Goal: Find specific page/section

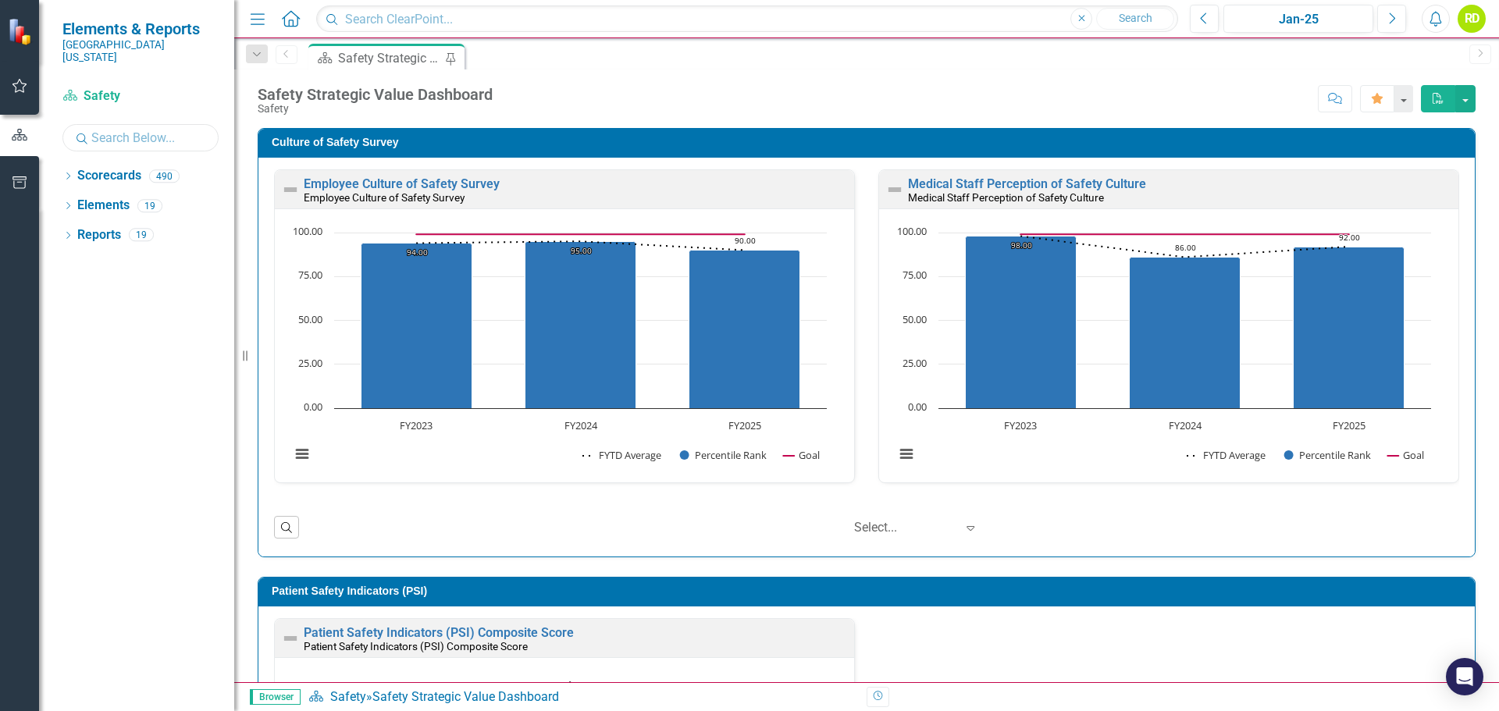
click at [155, 127] on input "text" at bounding box center [140, 137] width 156 height 27
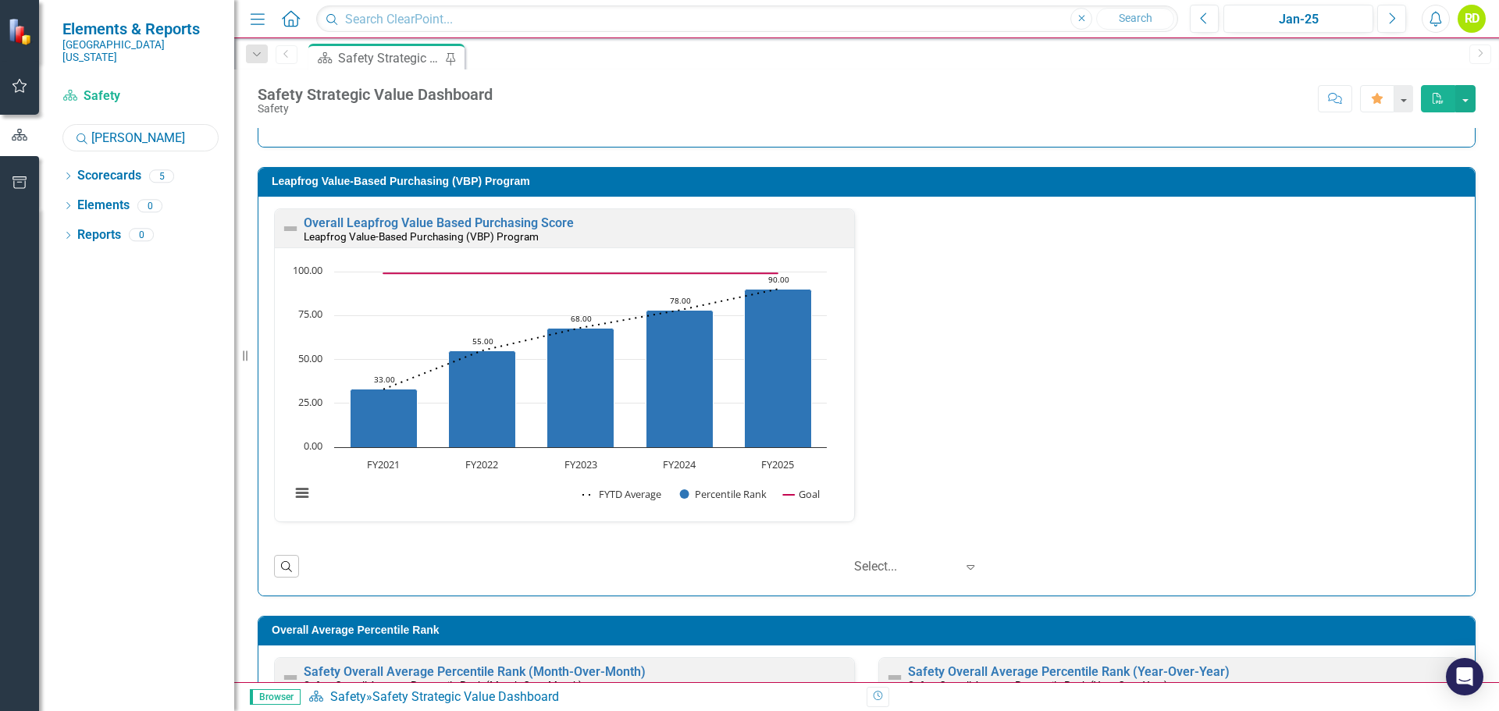
scroll to position [1, 0]
click at [1028, 380] on div "Overall Leapfrog Value Based Purchasing Score Leapfrog Value-Based Purchasing (…" at bounding box center [866, 374] width 1209 height 333
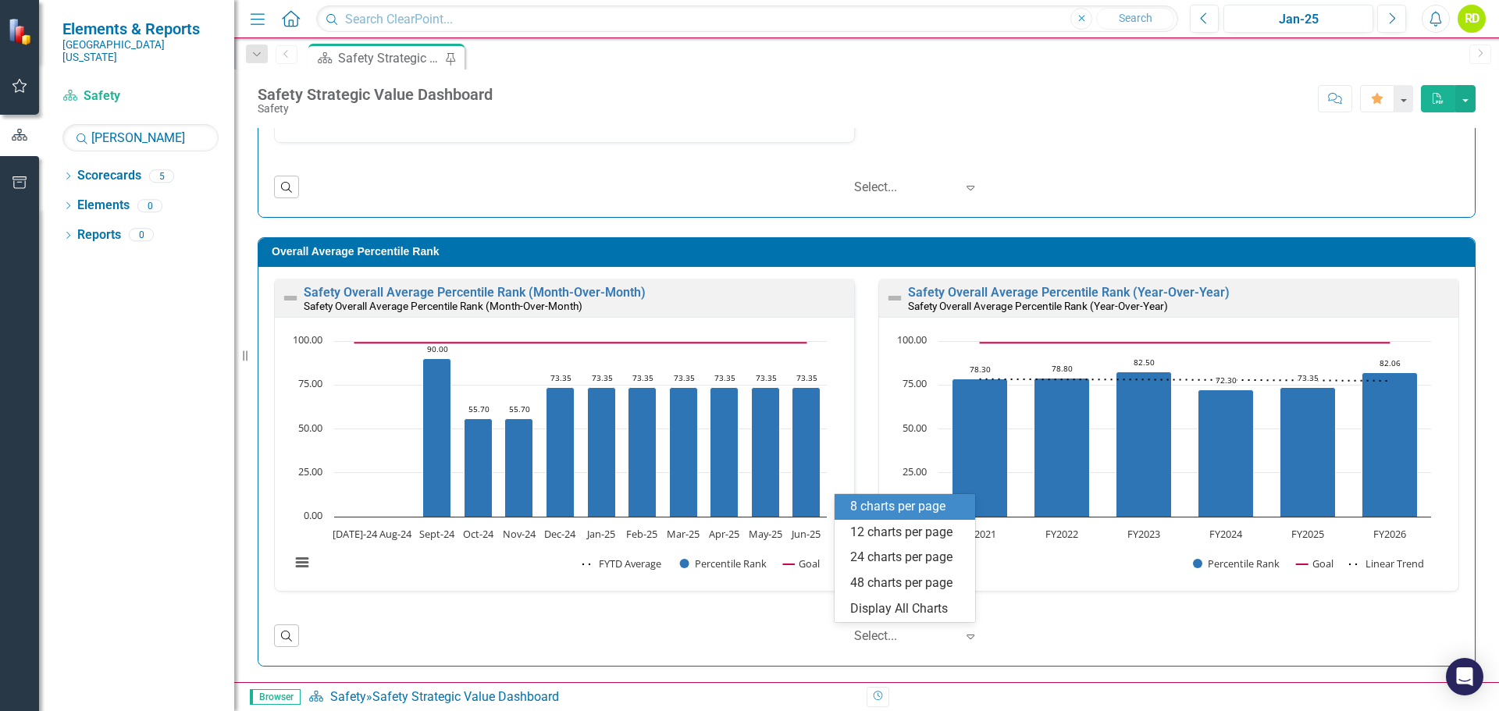
click at [963, 636] on icon "Expand" at bounding box center [971, 636] width 16 height 12
click at [1128, 637] on div "‹ Previous 1 (current) › Next Select... Expand" at bounding box center [883, 636] width 1153 height 27
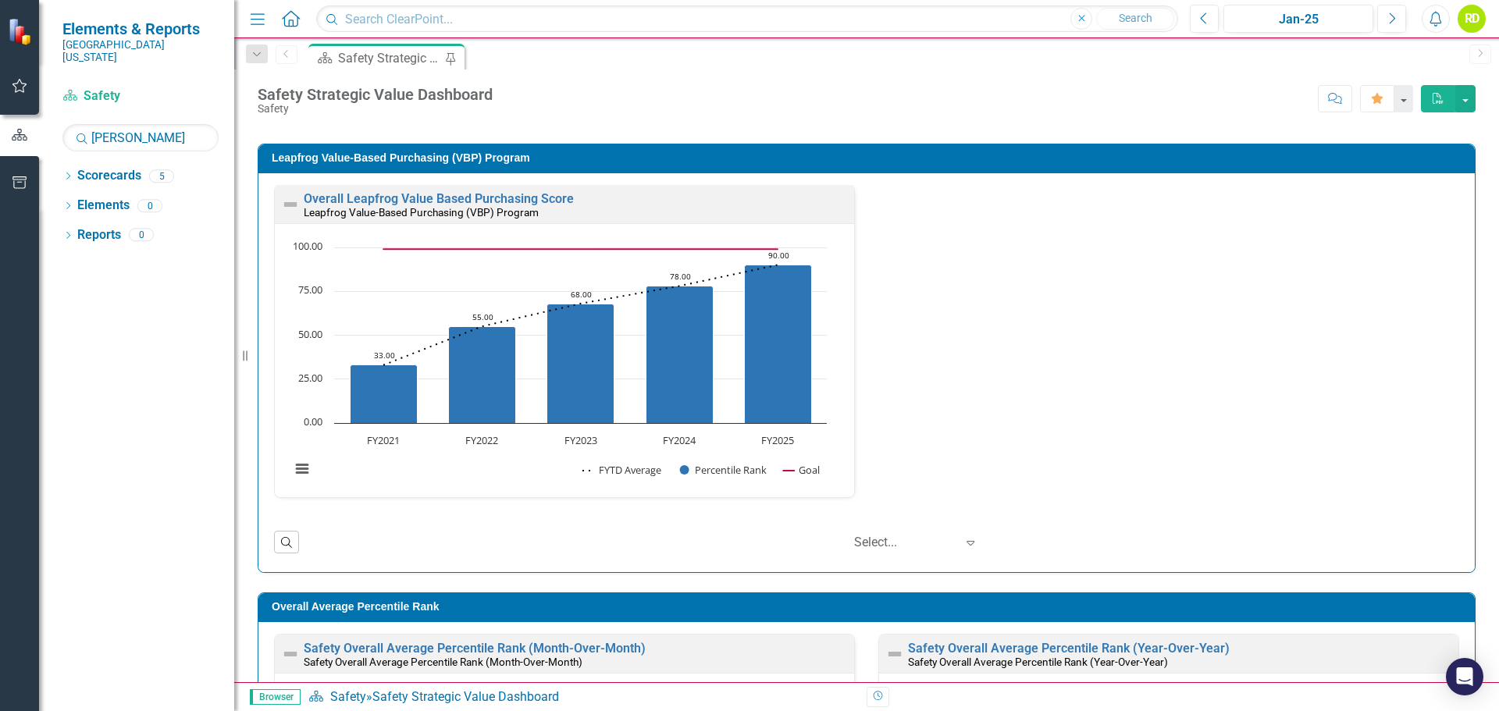
scroll to position [847, 0]
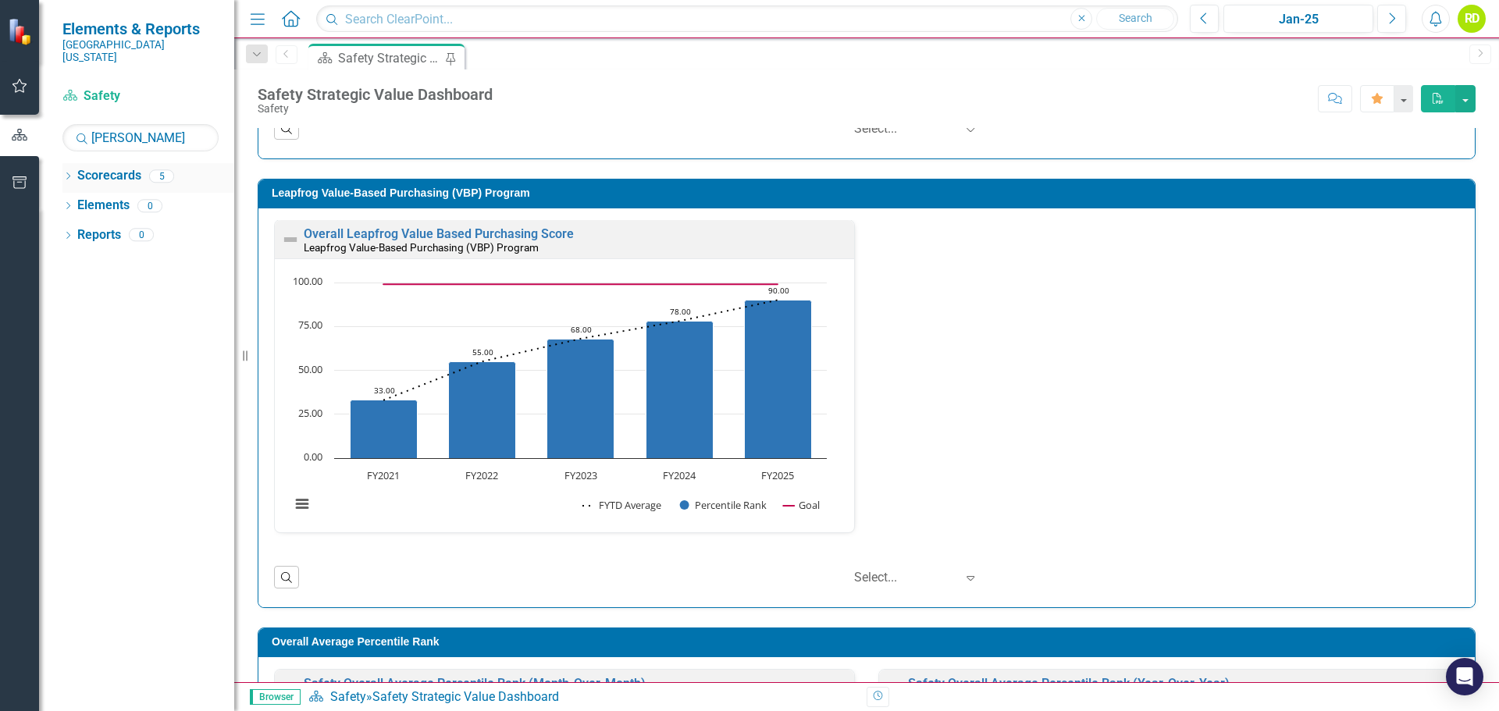
click at [160, 169] on div "5" at bounding box center [161, 175] width 25 height 13
click at [162, 169] on div "5" at bounding box center [161, 175] width 25 height 13
click at [127, 312] on div "Dropdown Scorecards 5 Dropdown Physician/APP Dashboards Dropdown Family Health …" at bounding box center [136, 437] width 195 height 548
click at [143, 128] on input "[PERSON_NAME]" at bounding box center [140, 137] width 156 height 27
type input "r"
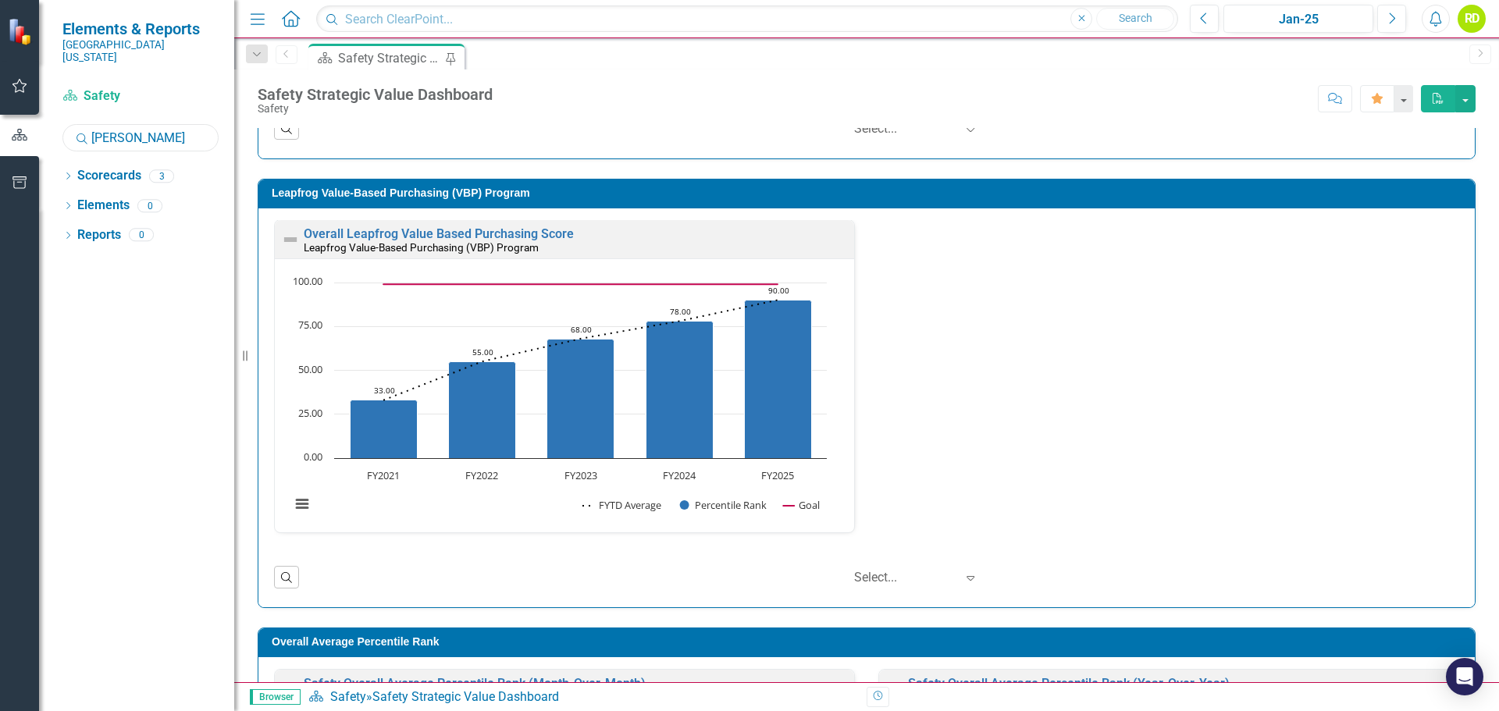
scroll to position [0, 0]
click at [1046, 423] on div "Overall Leapfrog Value Based Purchasing Score Leapfrog Value-Based Purchasing (…" at bounding box center [866, 386] width 1209 height 333
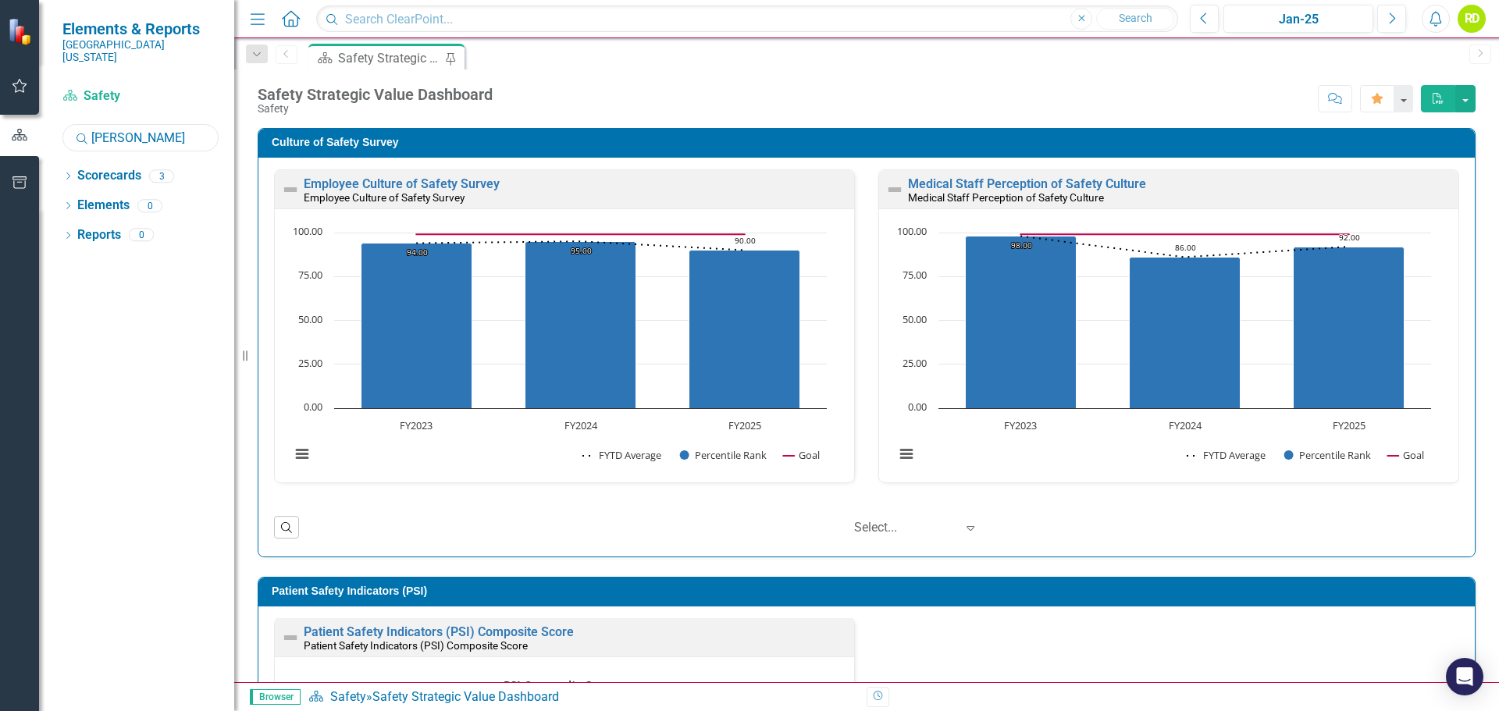
click at [109, 130] on input "[PERSON_NAME]" at bounding box center [140, 137] width 156 height 27
click at [80, 131] on icon "Search" at bounding box center [82, 138] width 16 height 14
click at [152, 169] on div "3" at bounding box center [161, 175] width 25 height 13
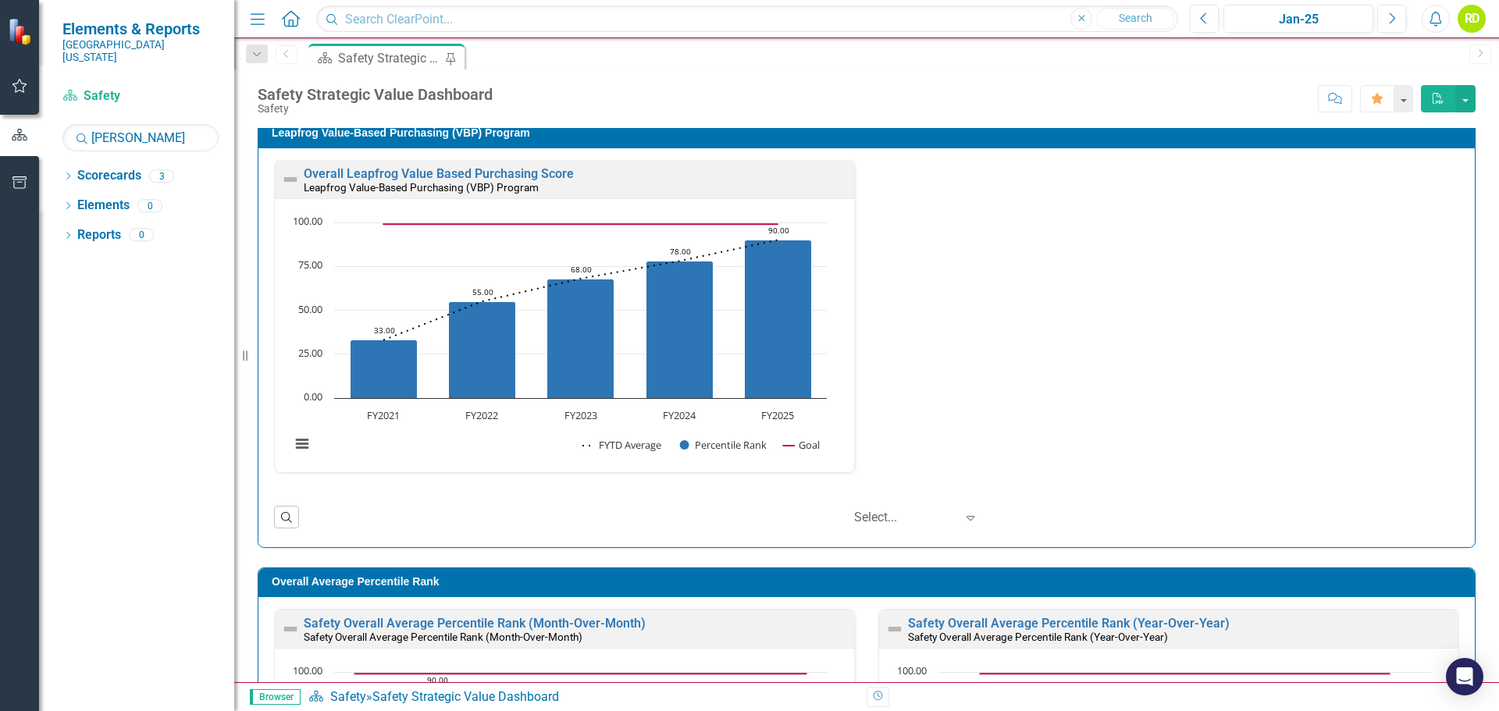
scroll to position [937, 0]
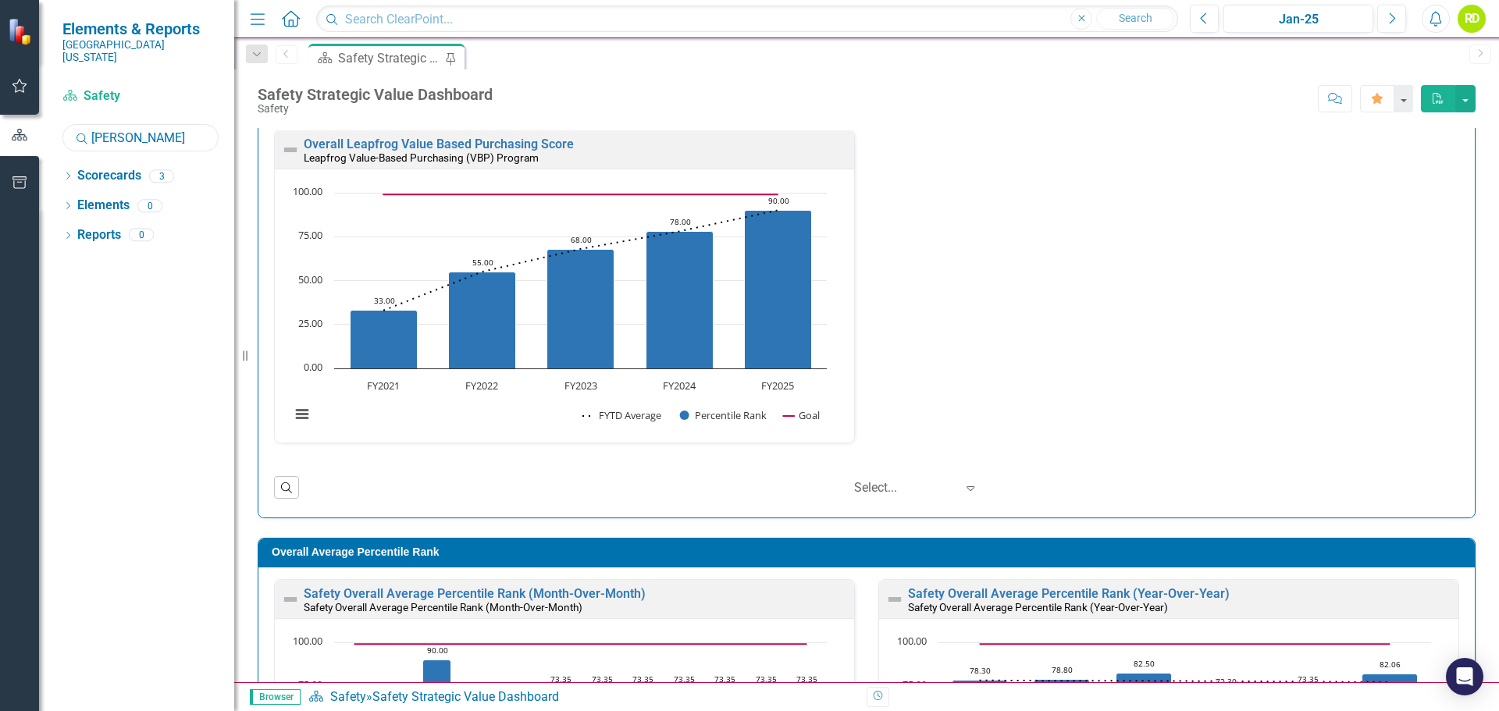
click at [145, 126] on input "[PERSON_NAME]" at bounding box center [140, 137] width 156 height 27
drag, startPoint x: 145, startPoint y: 126, endPoint x: 88, endPoint y: 122, distance: 57.1
click at [88, 124] on div "Search [PERSON_NAME]" at bounding box center [140, 137] width 156 height 27
click at [167, 169] on div "3" at bounding box center [161, 175] width 25 height 13
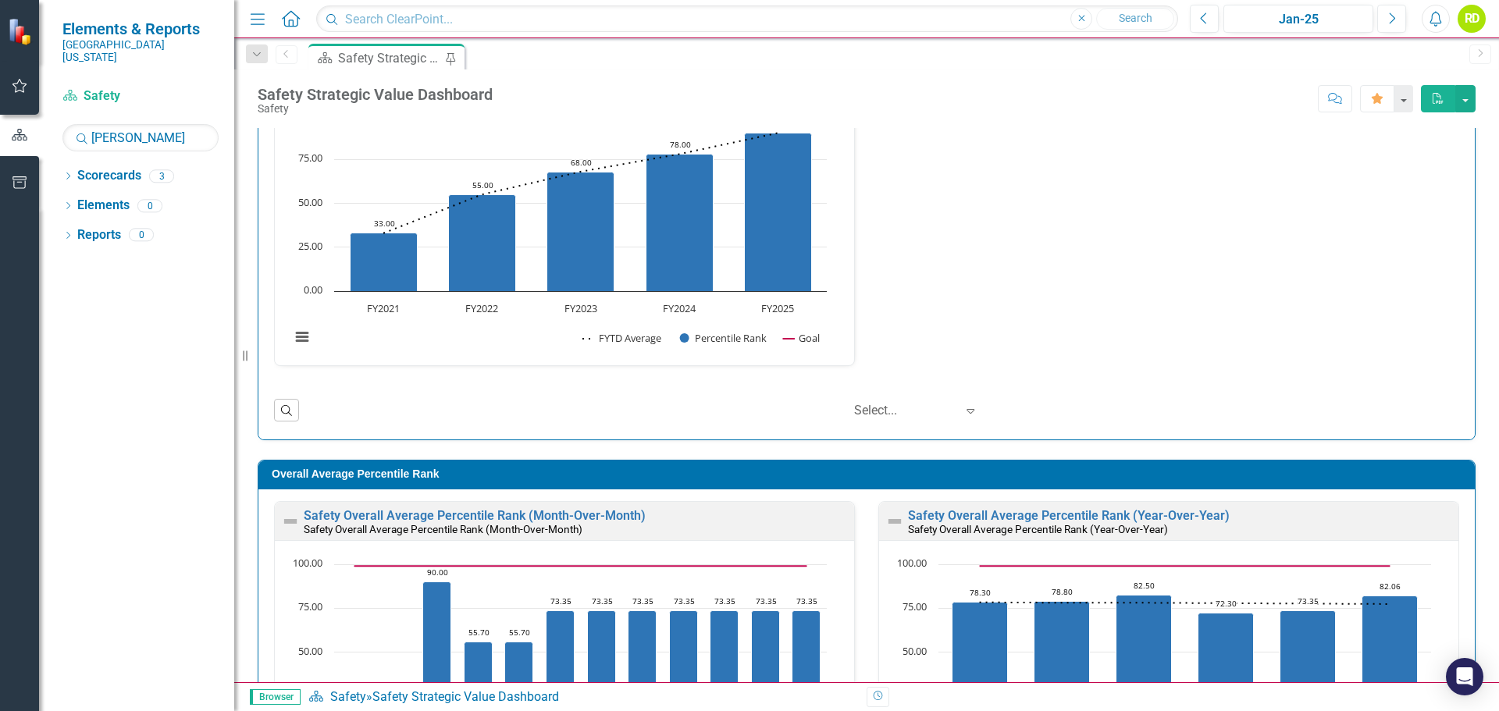
scroll to position [1, 0]
click at [1117, 268] on div "Overall Leapfrog Value Based Purchasing Score Leapfrog Value-Based Purchasing (…" at bounding box center [866, 218] width 1209 height 333
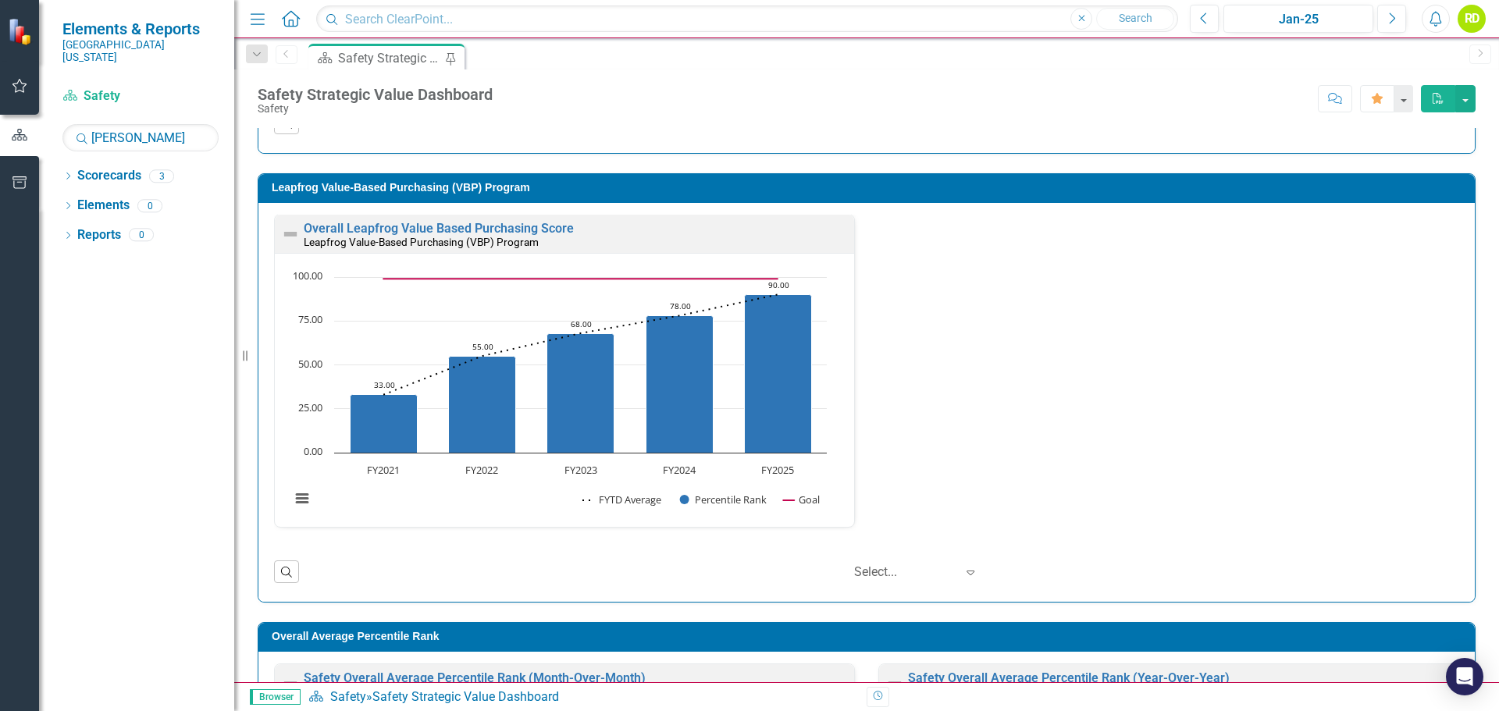
scroll to position [691, 0]
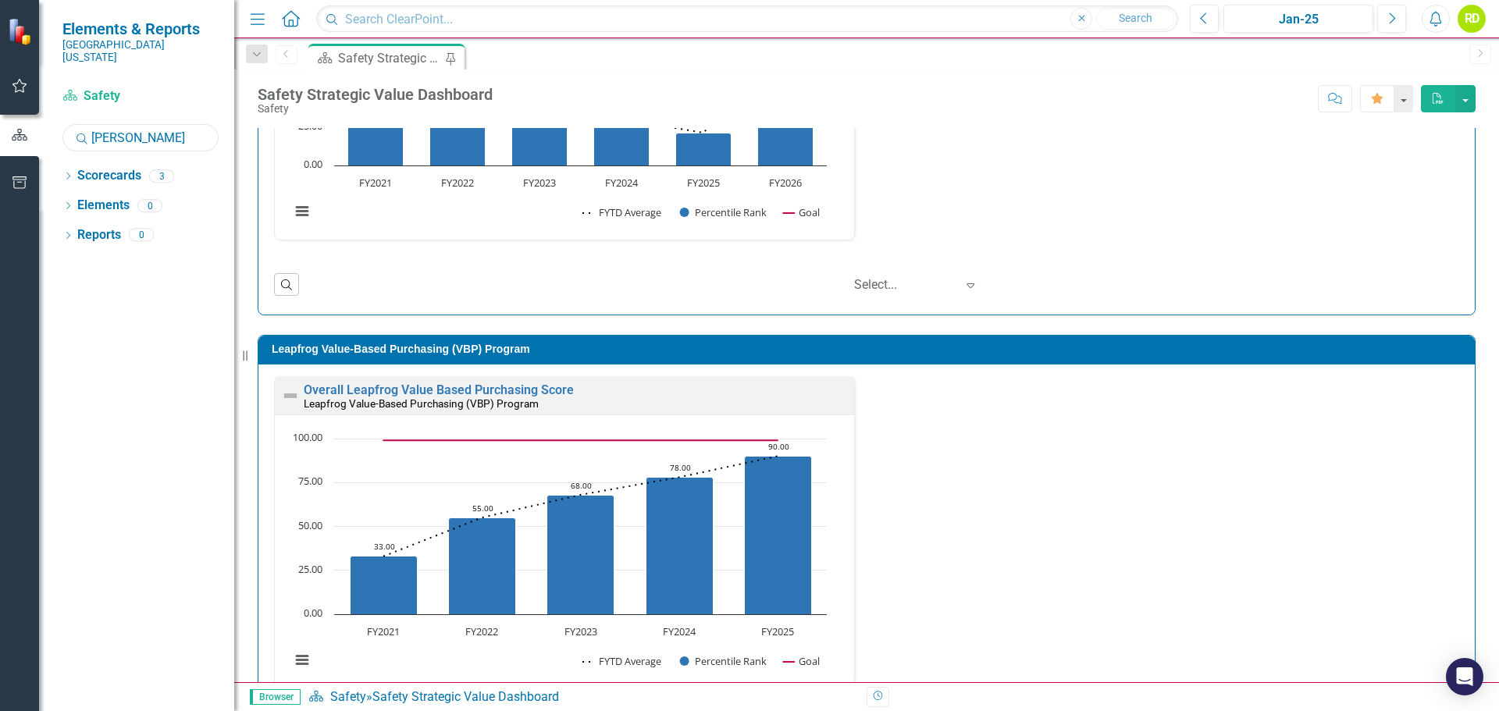
click at [154, 130] on input "[PERSON_NAME]" at bounding box center [140, 137] width 156 height 27
type input "B"
type input "[PERSON_NAME]"
click at [75, 131] on icon "Search" at bounding box center [82, 138] width 16 height 14
click at [143, 125] on input "[PERSON_NAME]" at bounding box center [140, 137] width 156 height 27
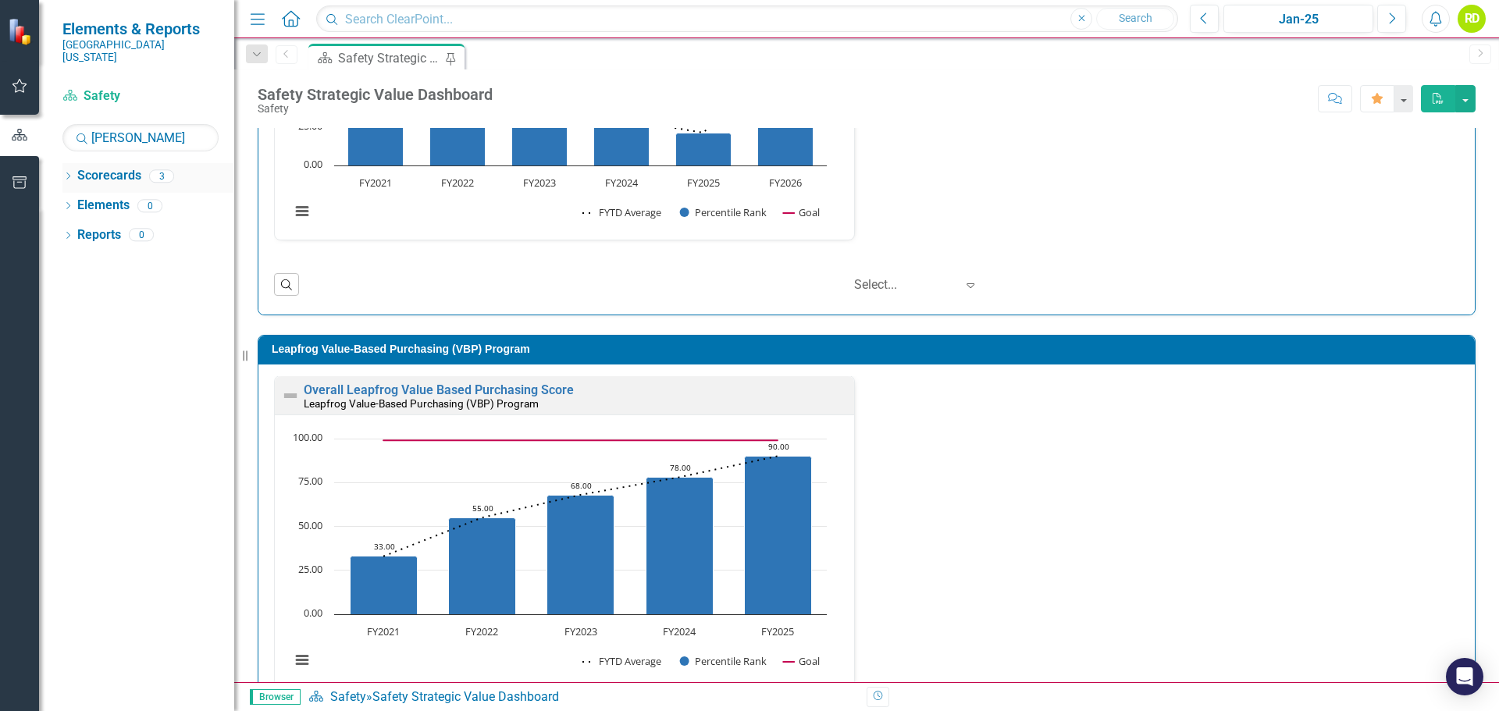
click at [165, 169] on div "3" at bounding box center [161, 175] width 25 height 13
click at [1188, 560] on div "Overall Leapfrog Value Based Purchasing Score Leapfrog Value-Based Purchasing (…" at bounding box center [866, 542] width 1209 height 333
click at [1393, 16] on icon "button" at bounding box center [1393, 17] width 6 height 11
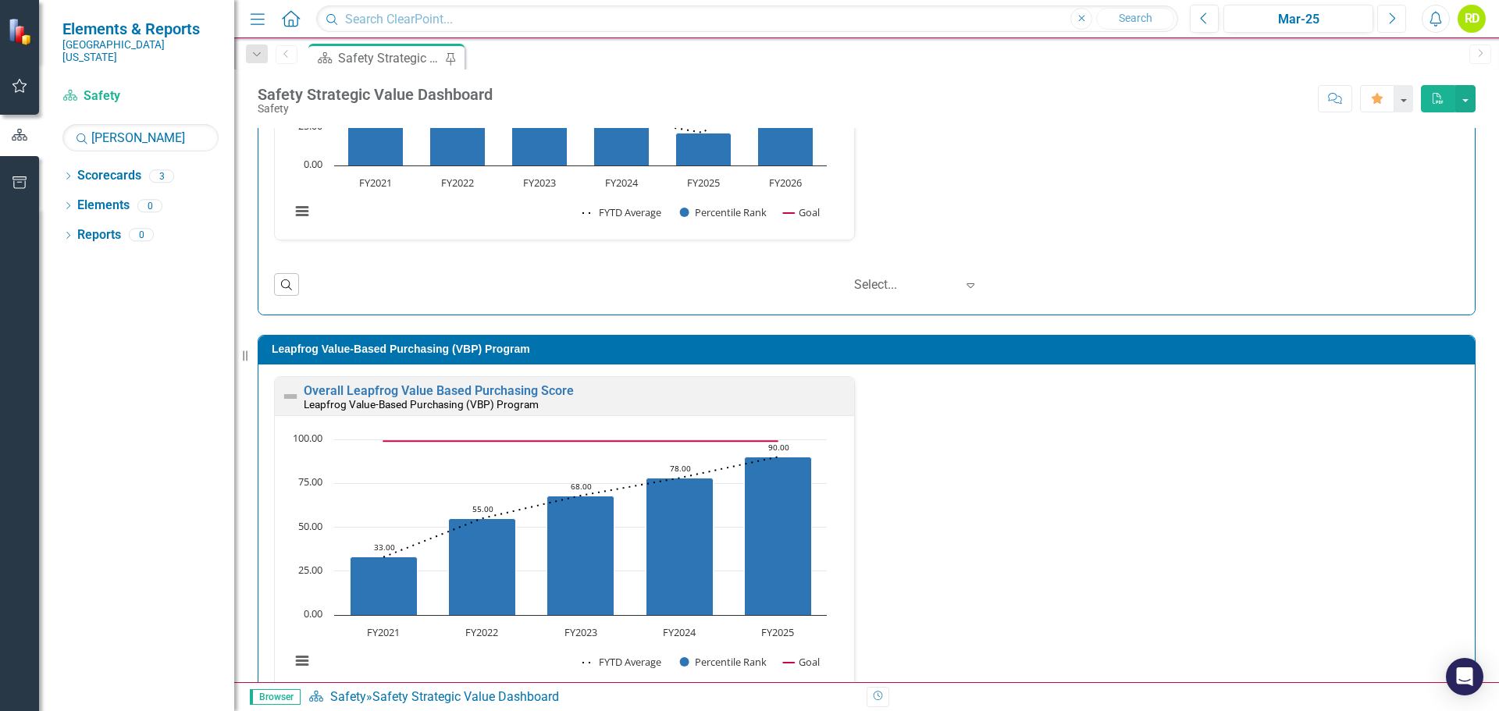
click at [1392, 19] on icon "Next" at bounding box center [1392, 19] width 9 height 14
click at [1392, 20] on icon "Next" at bounding box center [1392, 19] width 9 height 14
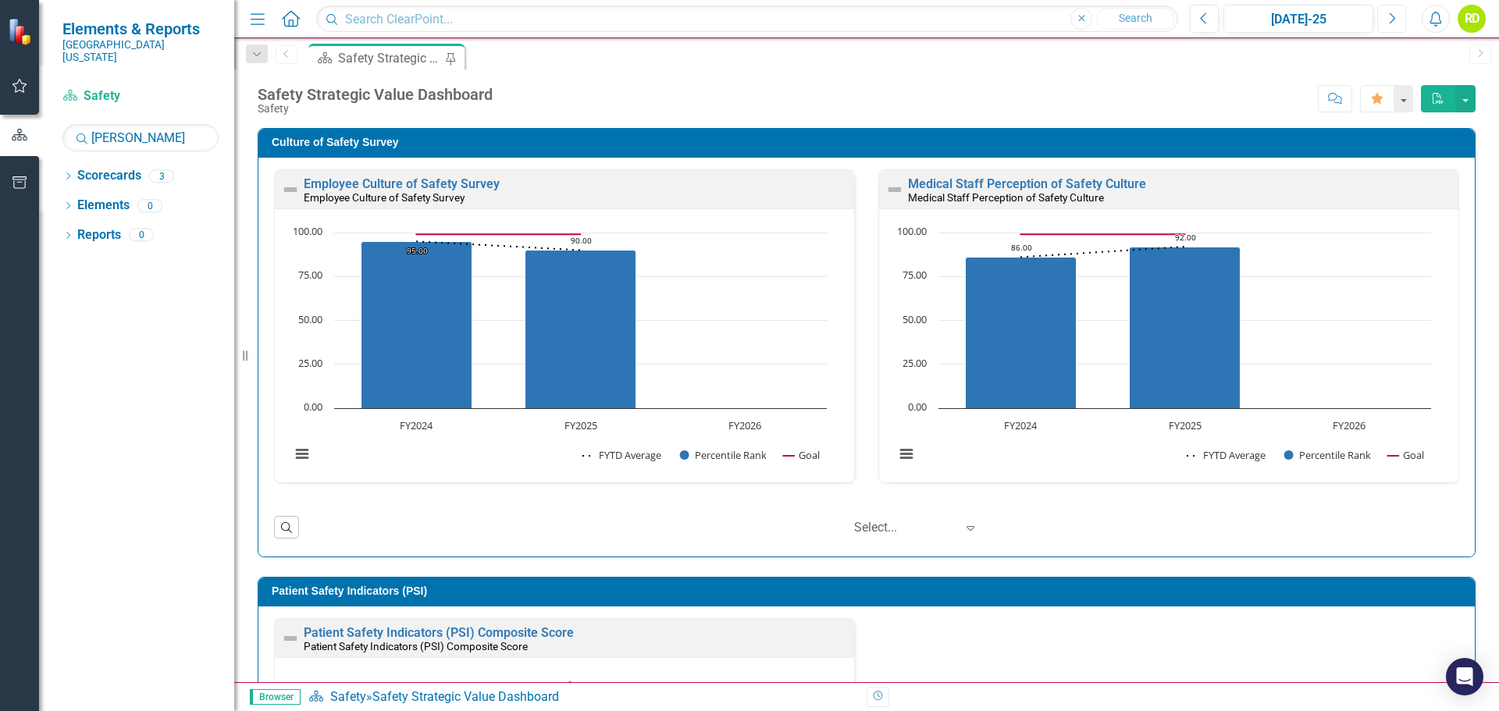
scroll to position [1, 0]
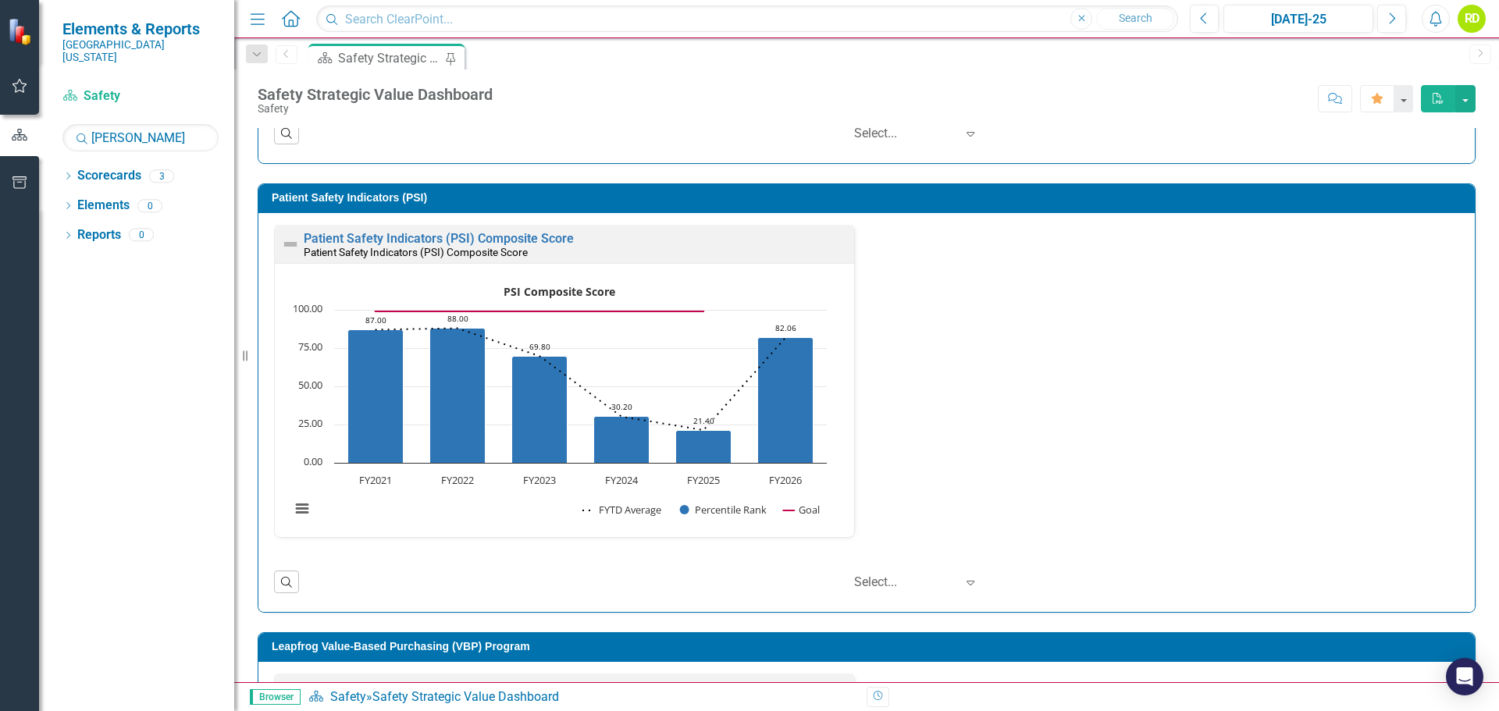
scroll to position [390, 0]
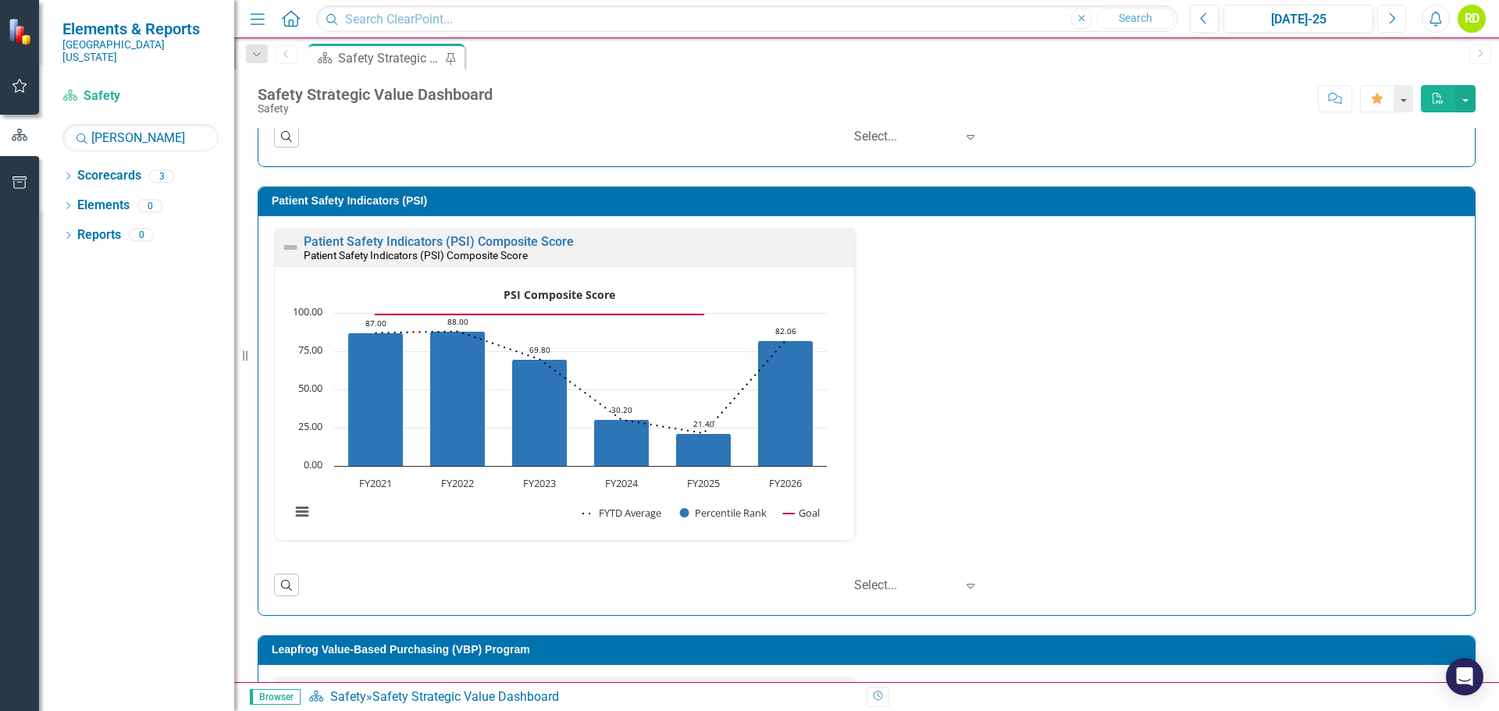
click at [1388, 20] on icon "Next" at bounding box center [1392, 19] width 9 height 14
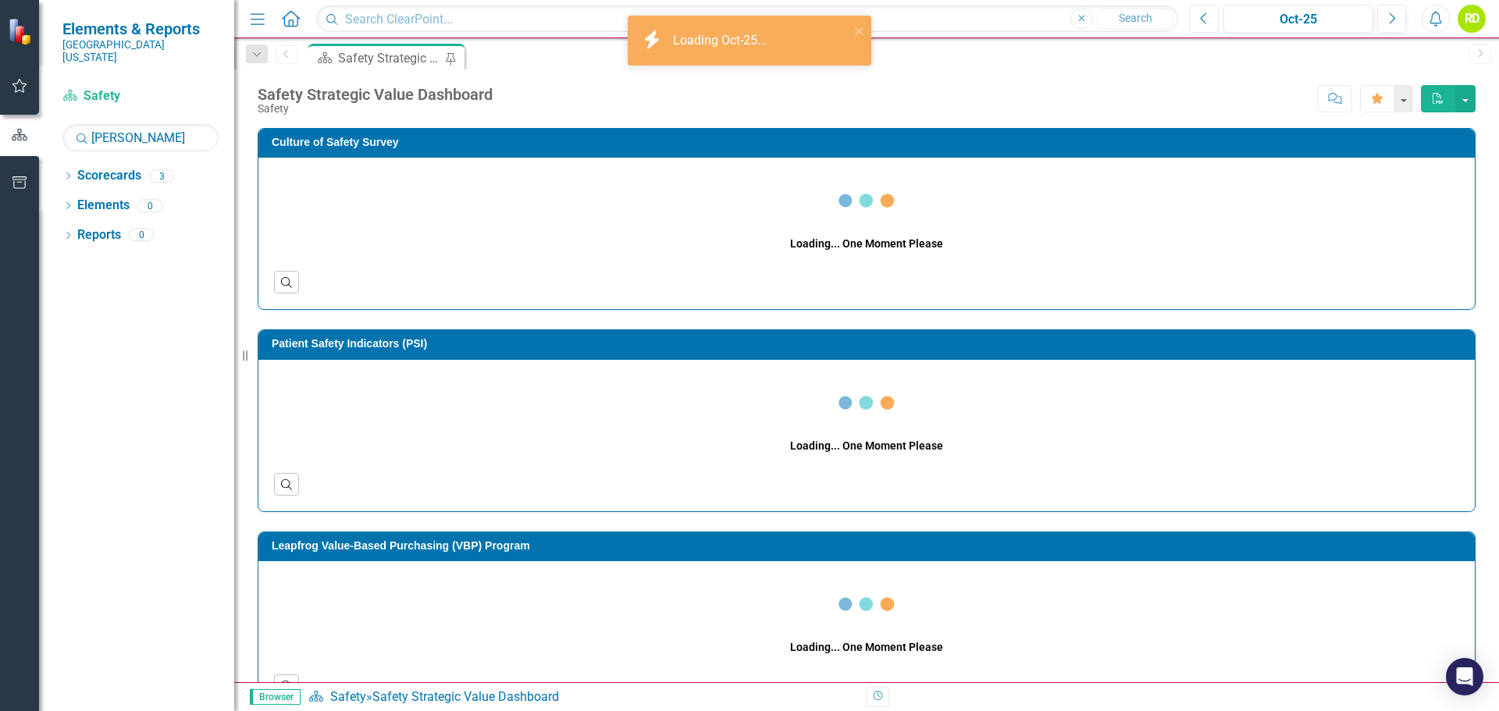
click at [1207, 16] on icon "Previous" at bounding box center [1204, 19] width 9 height 14
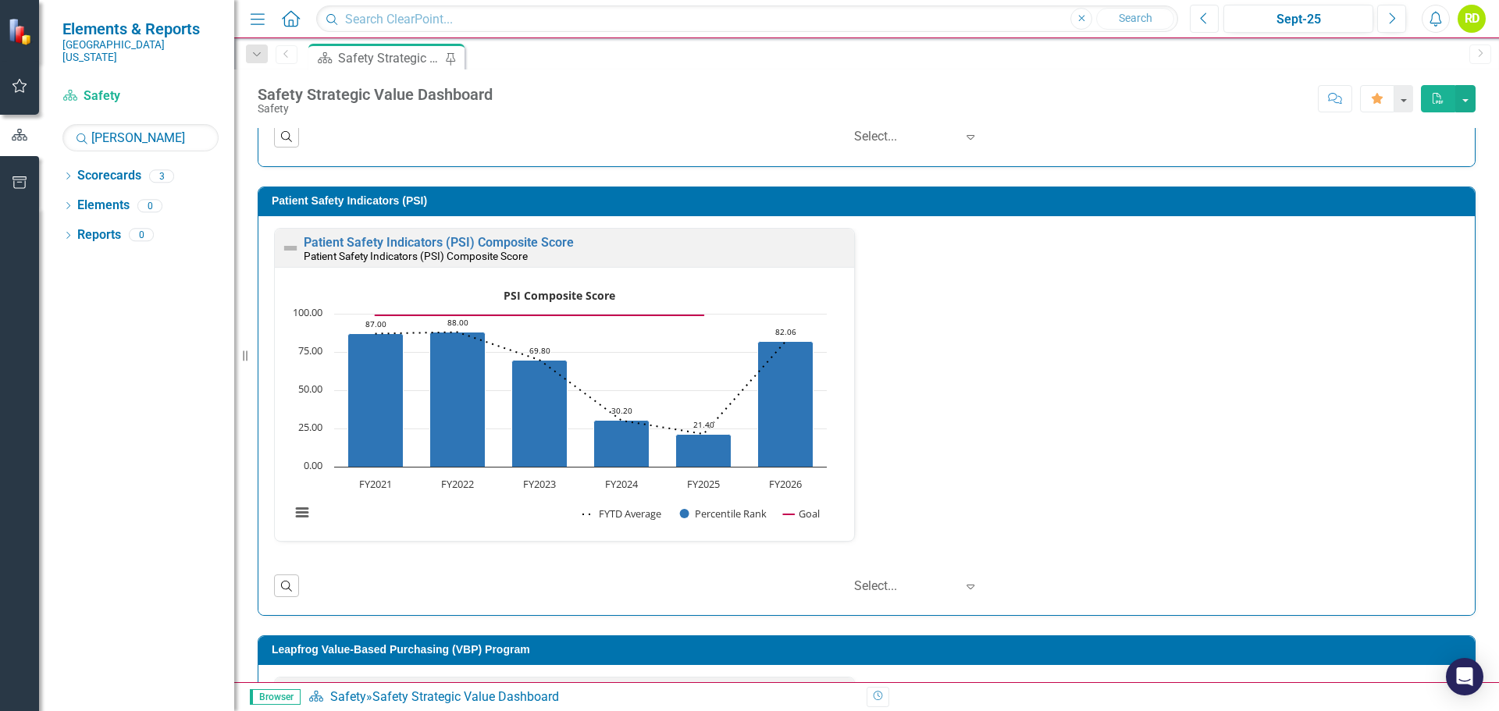
scroll to position [1, 0]
click at [1114, 388] on div "Patient Safety Indicators (PSI) Composite Score Patient Safety Indicators (PSI)…" at bounding box center [866, 393] width 1209 height 333
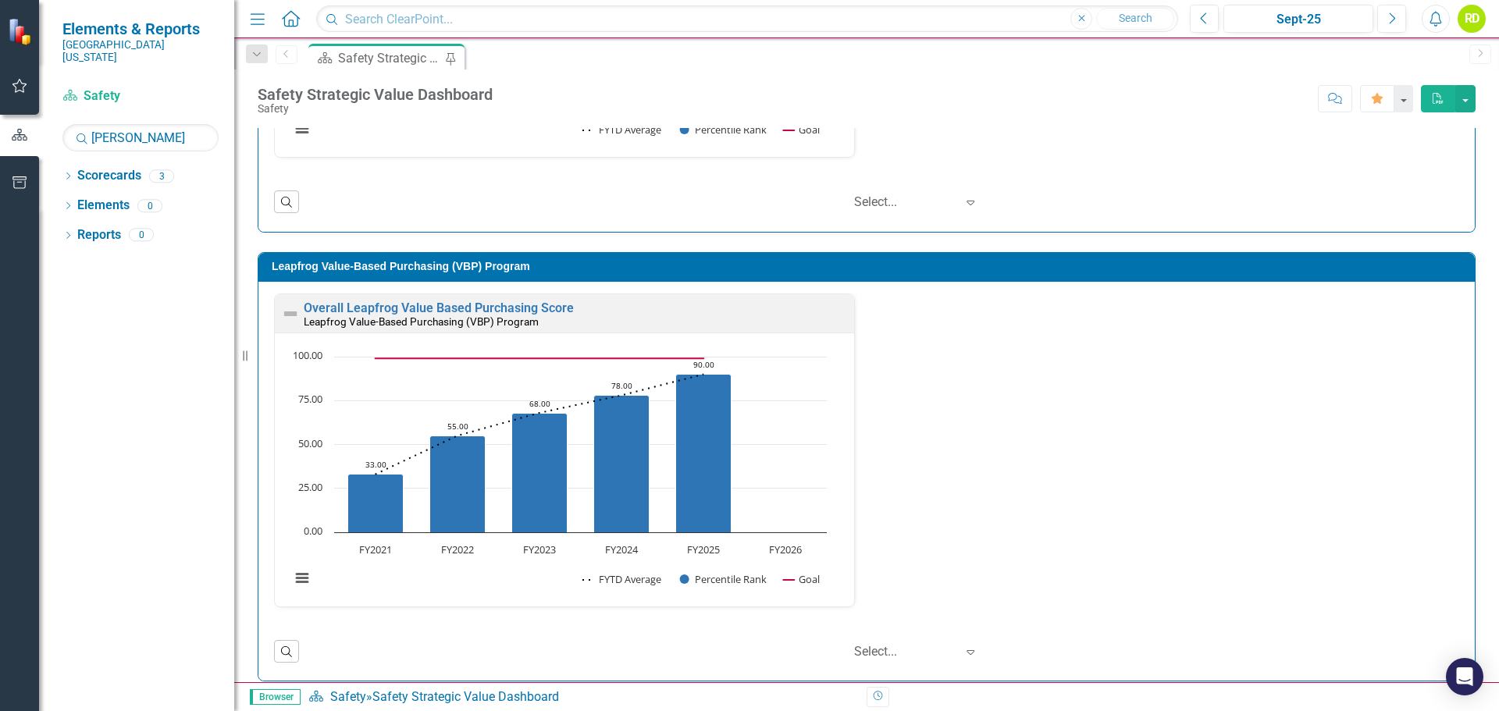
scroll to position [859, 0]
